Goal: Information Seeking & Learning: Learn about a topic

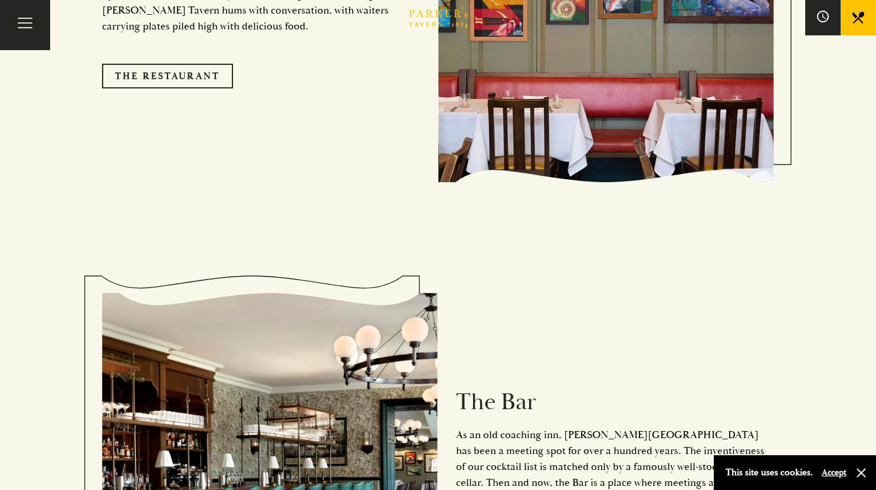
scroll to position [1295, 0]
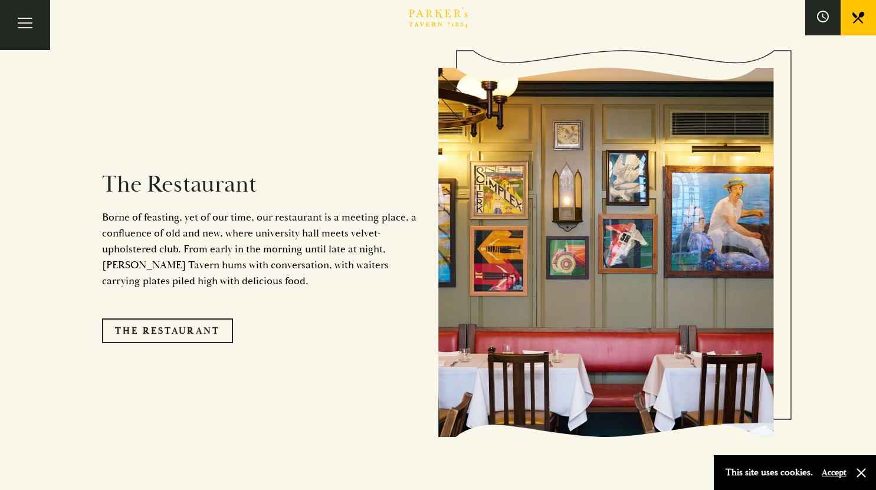
drag, startPoint x: 879, startPoint y: 78, endPoint x: 844, endPoint y: 242, distance: 167.7
click at [851, 236] on html "Brasserie Restaurant Cambridge | Parker's Tavern Cambridge Parker's Tavern is a…" at bounding box center [438, 467] width 876 height 2882
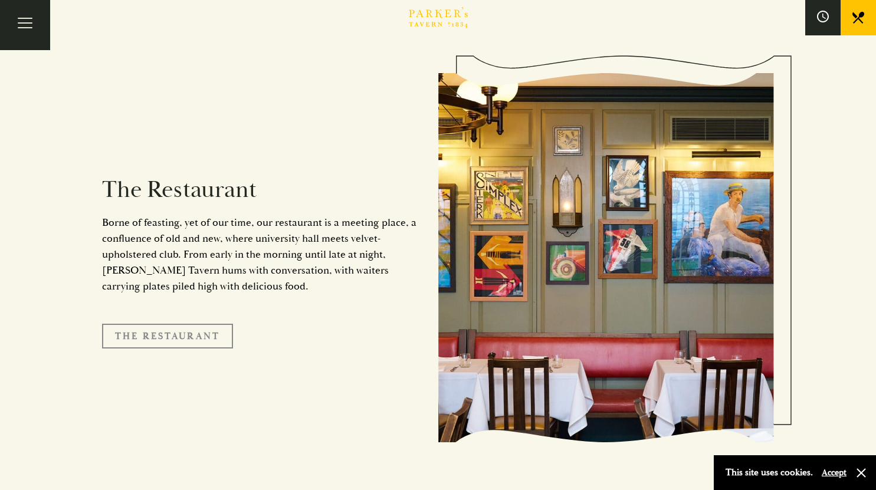
click at [177, 324] on link "The Restaurant" at bounding box center [167, 336] width 131 height 25
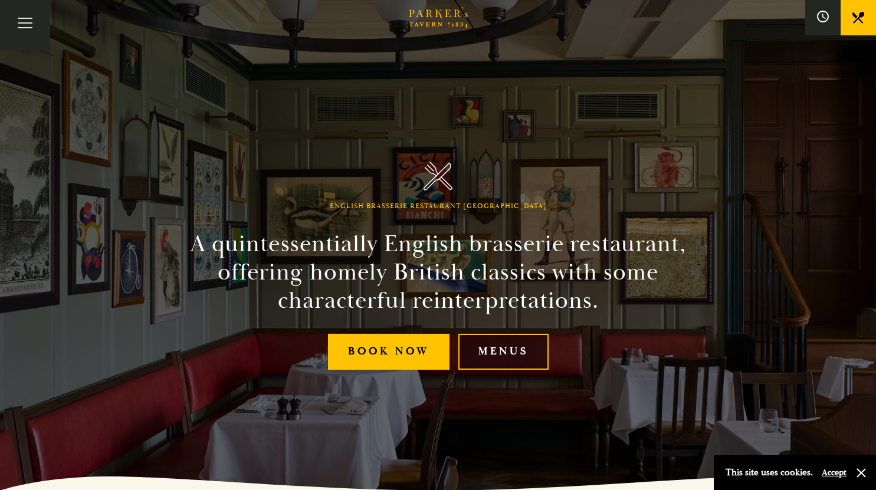
click at [492, 350] on link "Menus" at bounding box center [503, 352] width 90 height 36
